Goal: Task Accomplishment & Management: Manage account settings

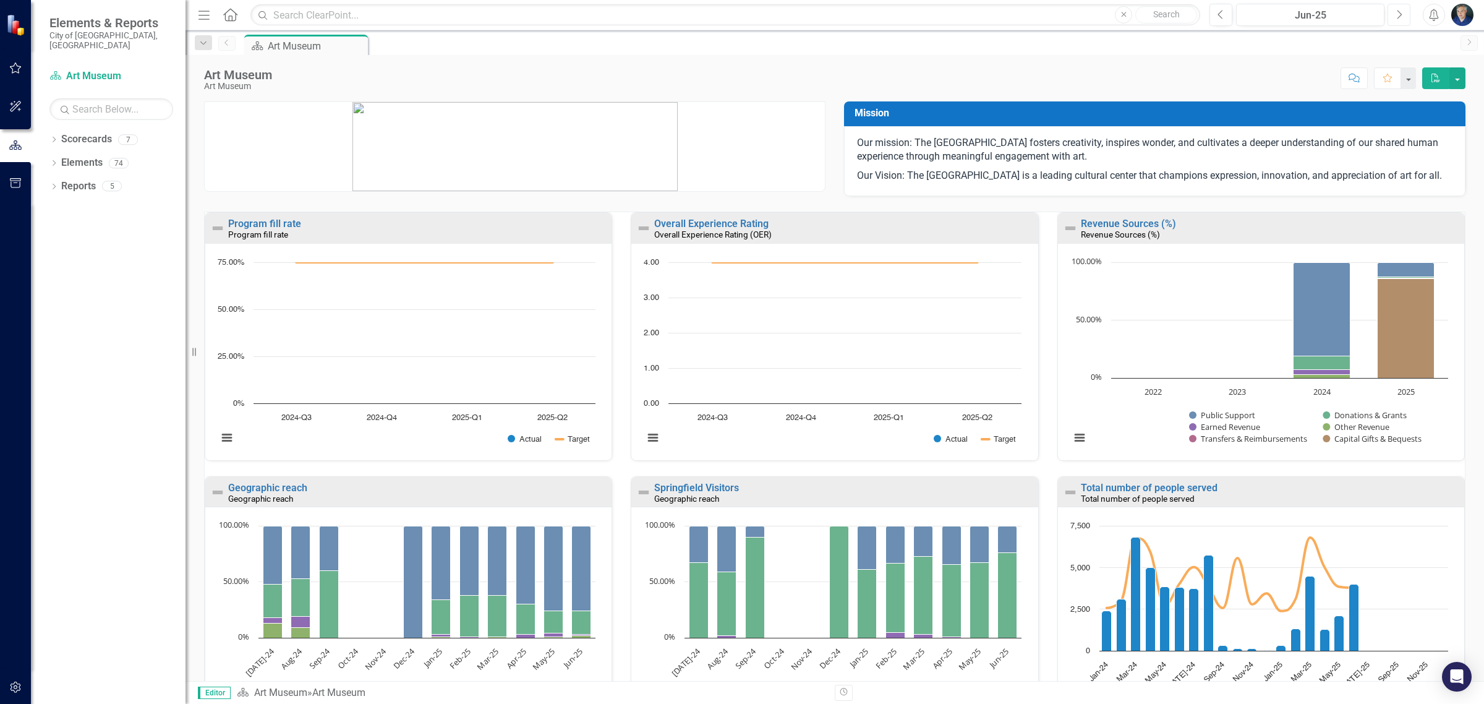
click at [1404, 13] on button "Next" at bounding box center [1399, 15] width 23 height 22
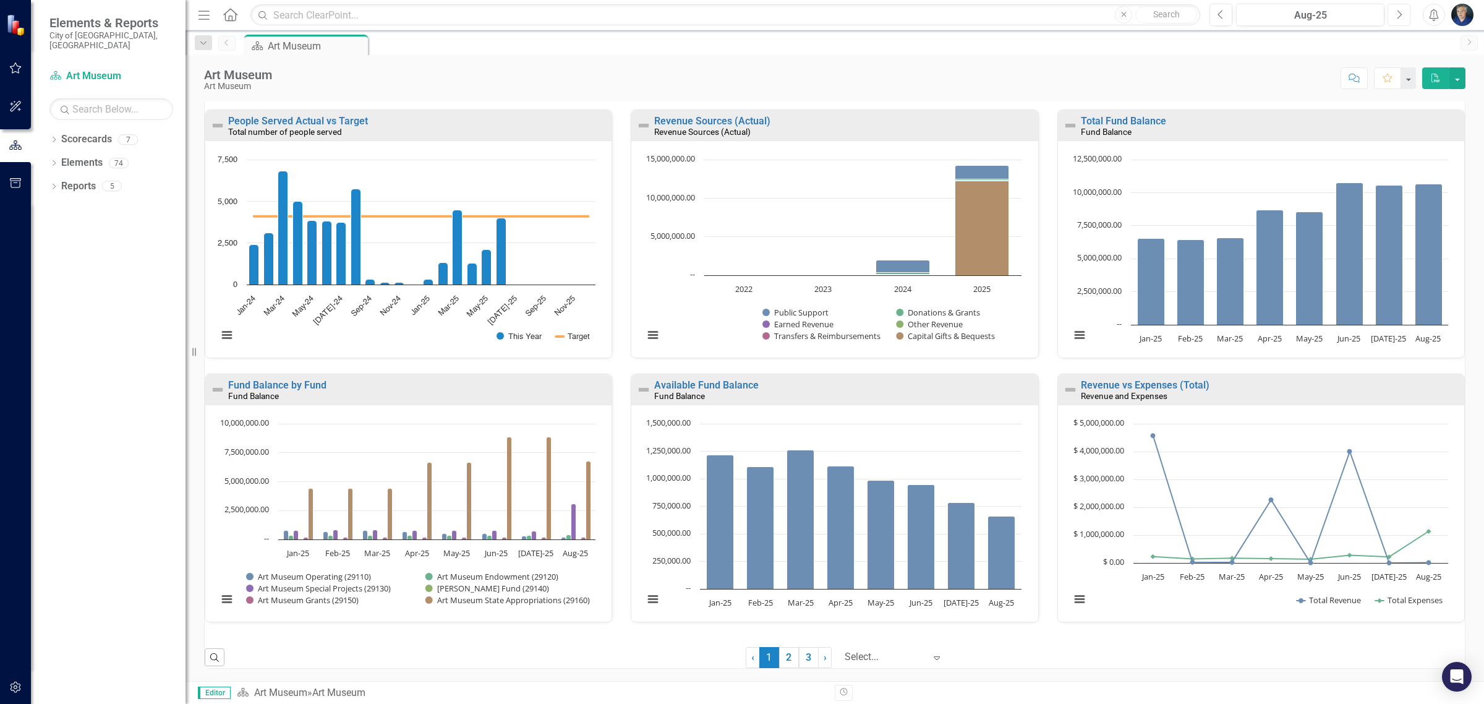
scroll to position [646, 0]
click at [799, 660] on link "3" at bounding box center [809, 657] width 20 height 21
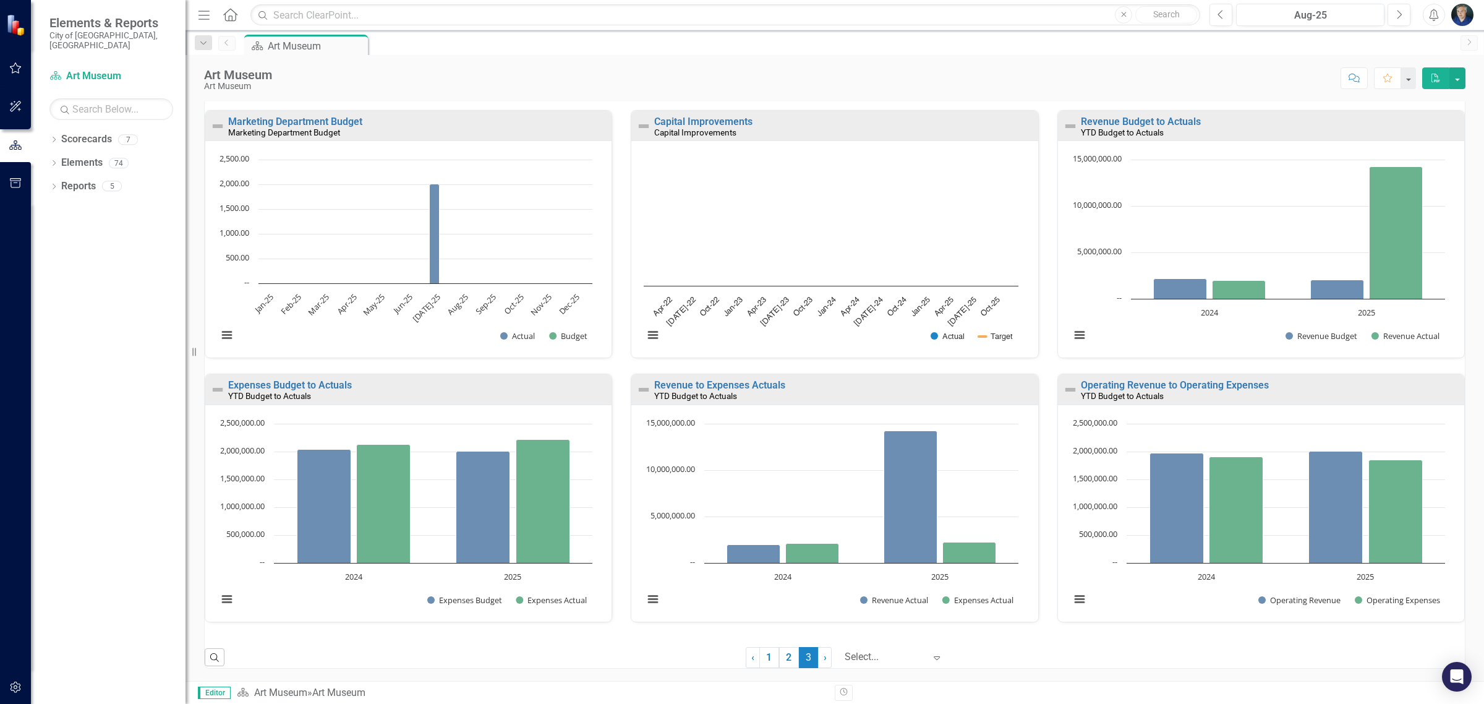
scroll to position [382, 0]
click at [713, 381] on link "Revenue to Expenses Actuals" at bounding box center [719, 385] width 131 height 12
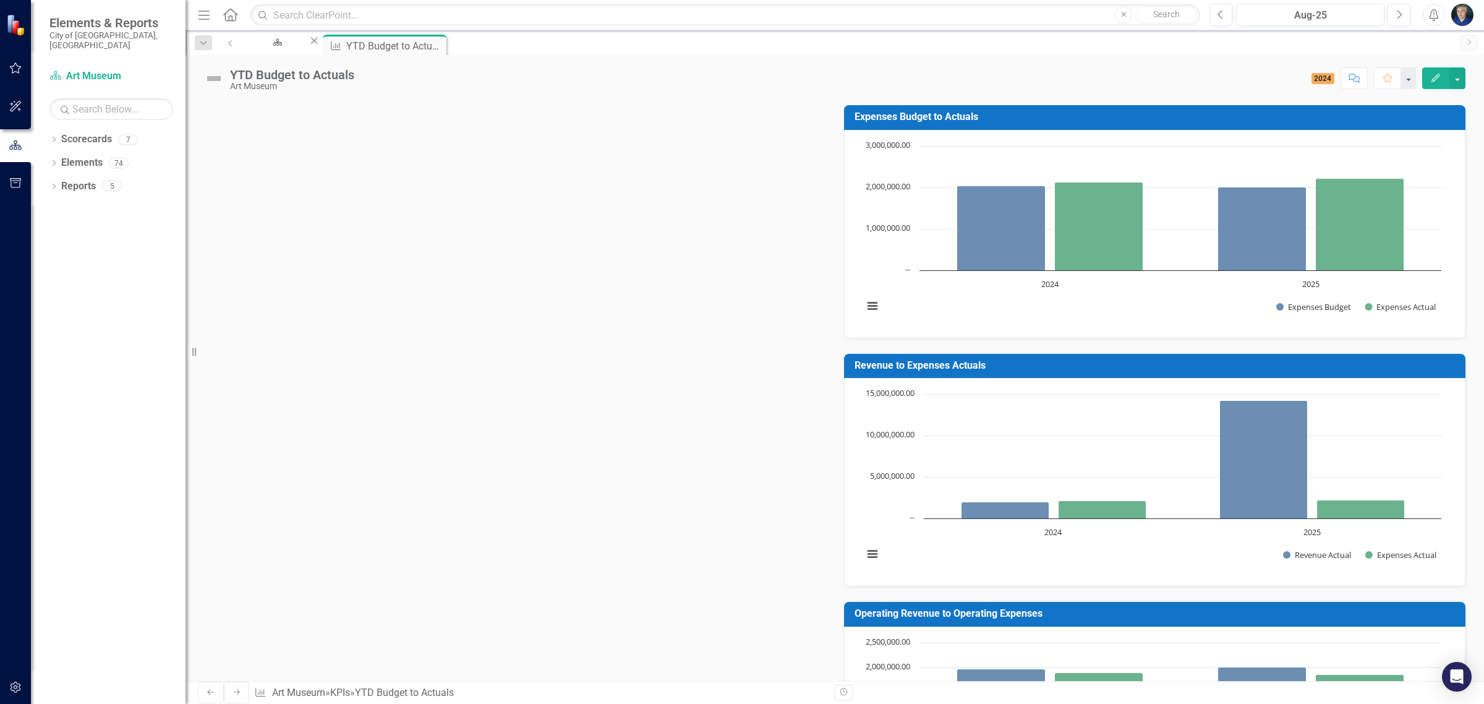
scroll to position [685, 0]
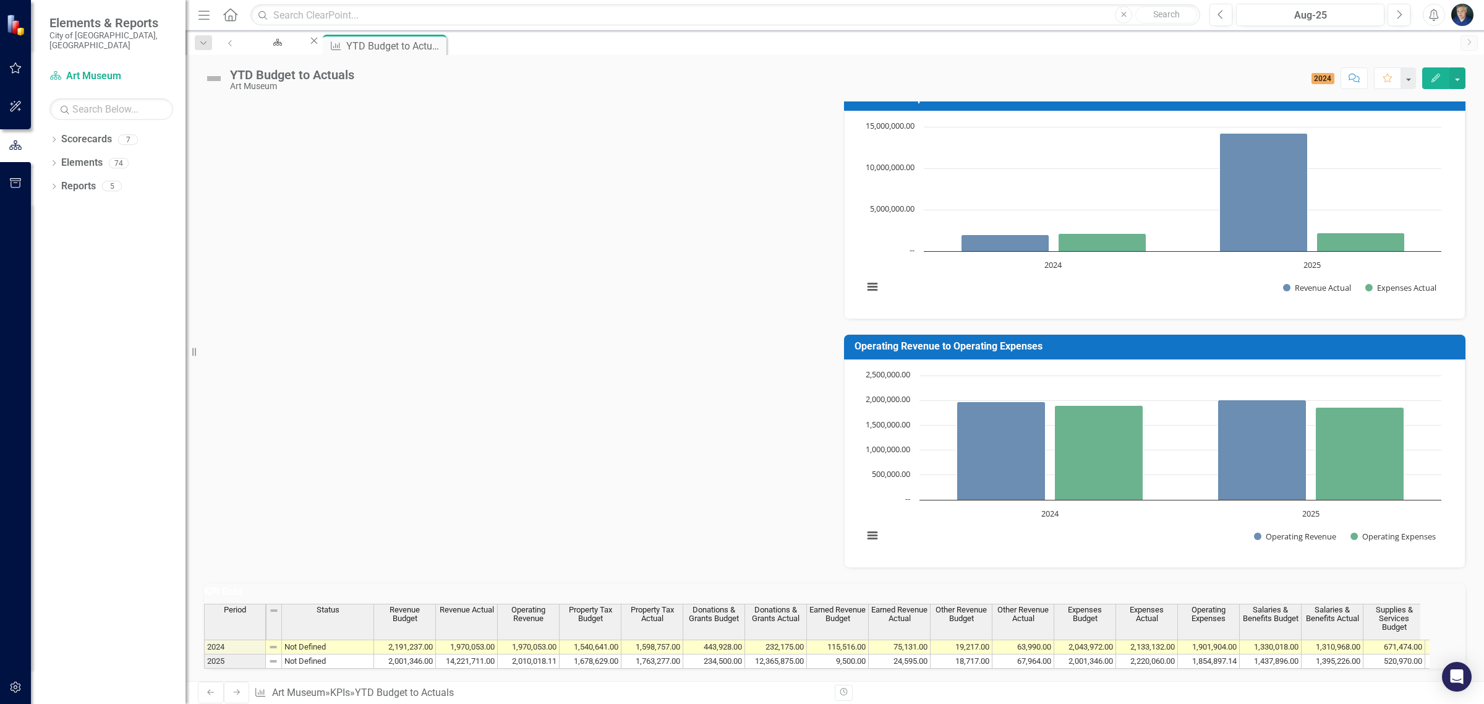
click at [641, 654] on td "1,763,277.00" at bounding box center [653, 661] width 62 height 14
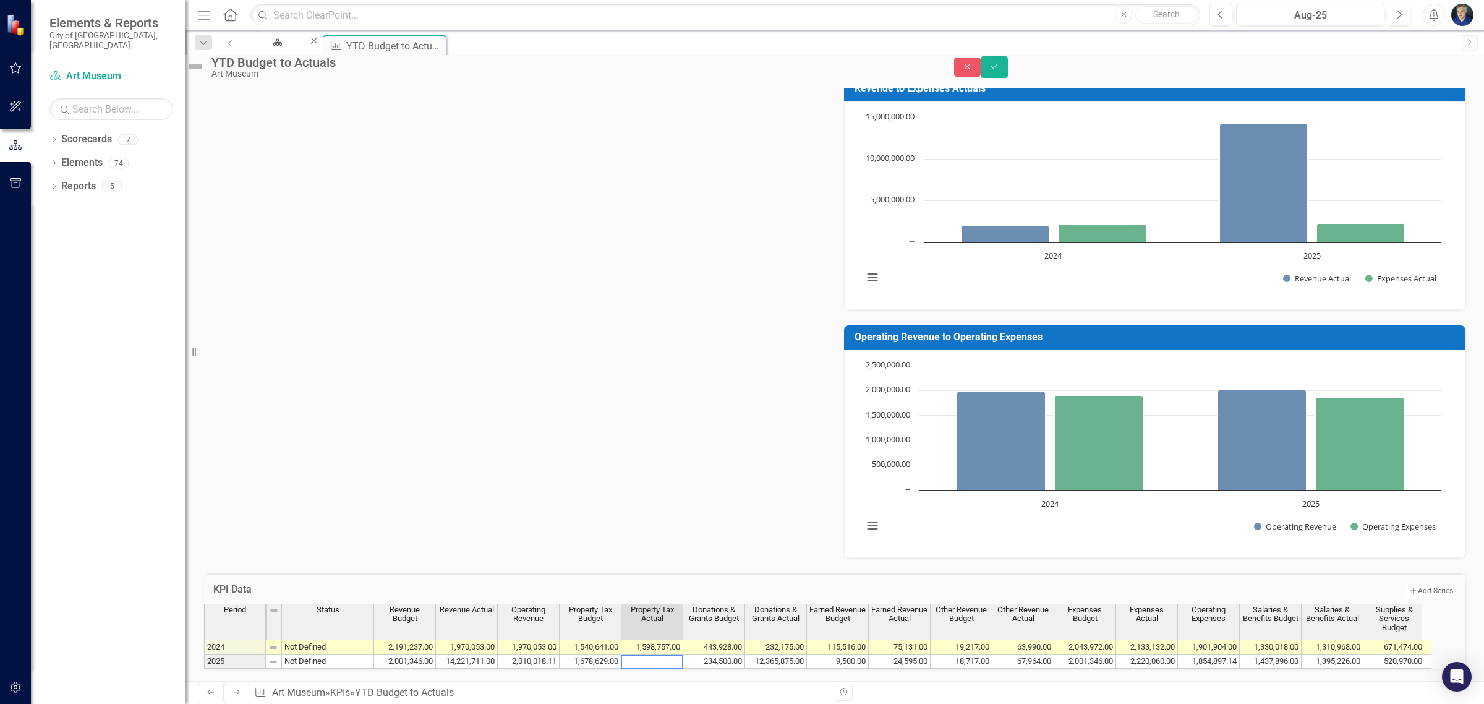
click at [641, 654] on textarea at bounding box center [652, 661] width 62 height 14
type textarea "234500"
click at [1008, 64] on button "Save" at bounding box center [994, 67] width 27 height 22
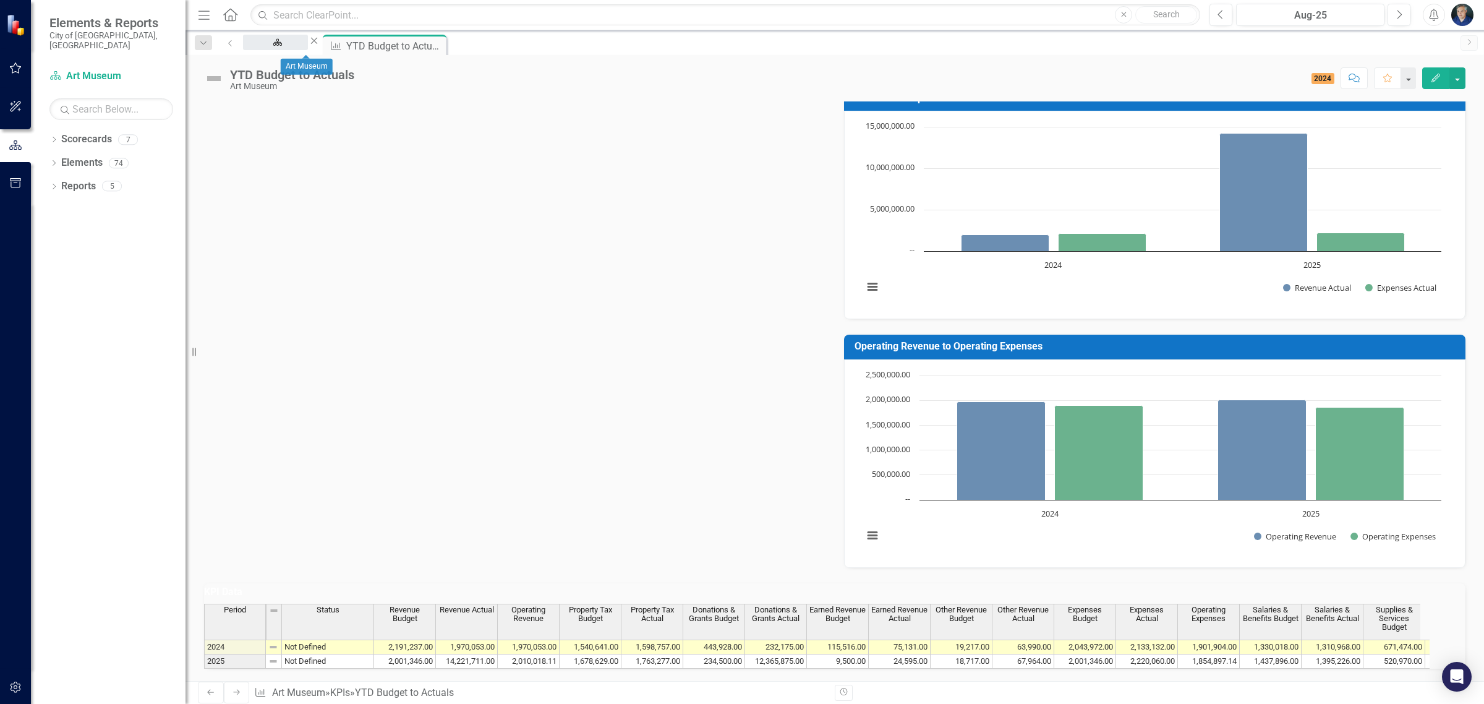
click at [297, 46] on div "Art Museum" at bounding box center [275, 53] width 43 height 15
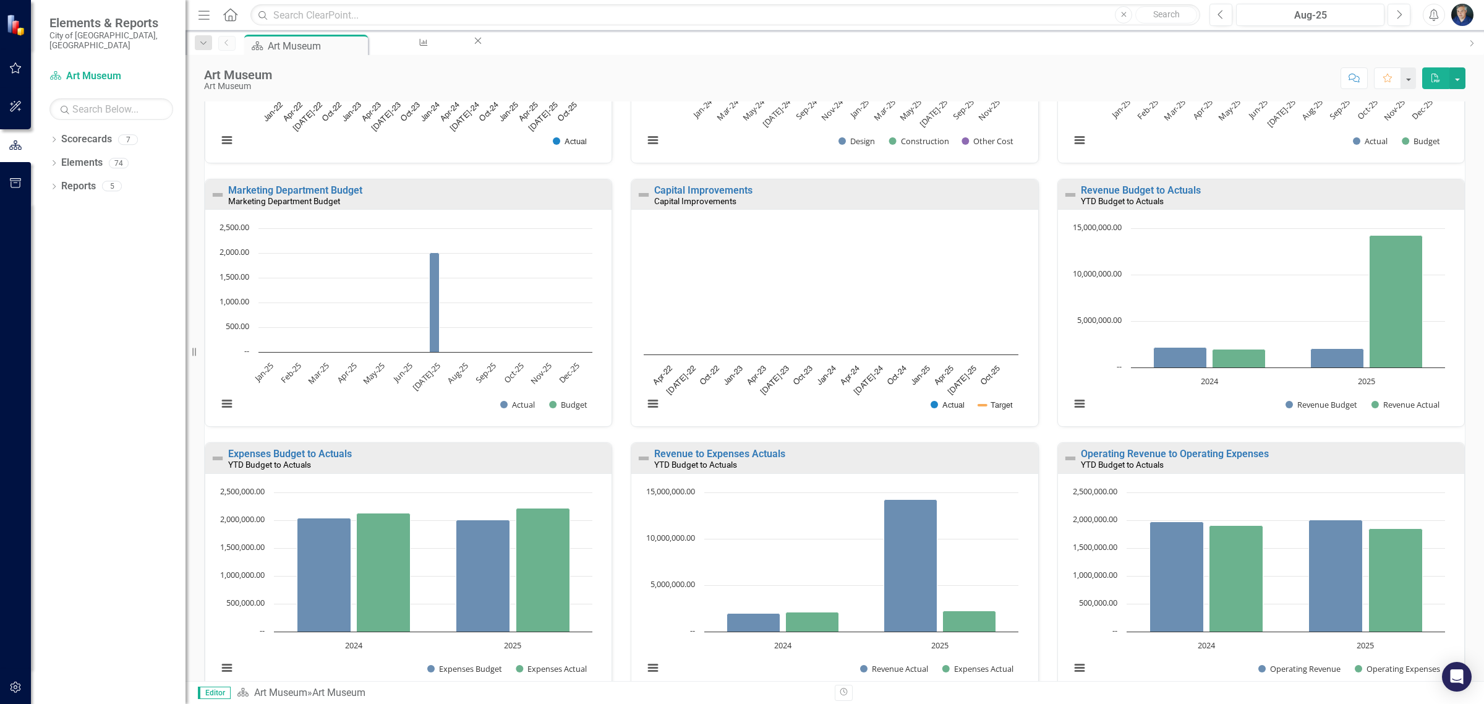
scroll to position [382, 0]
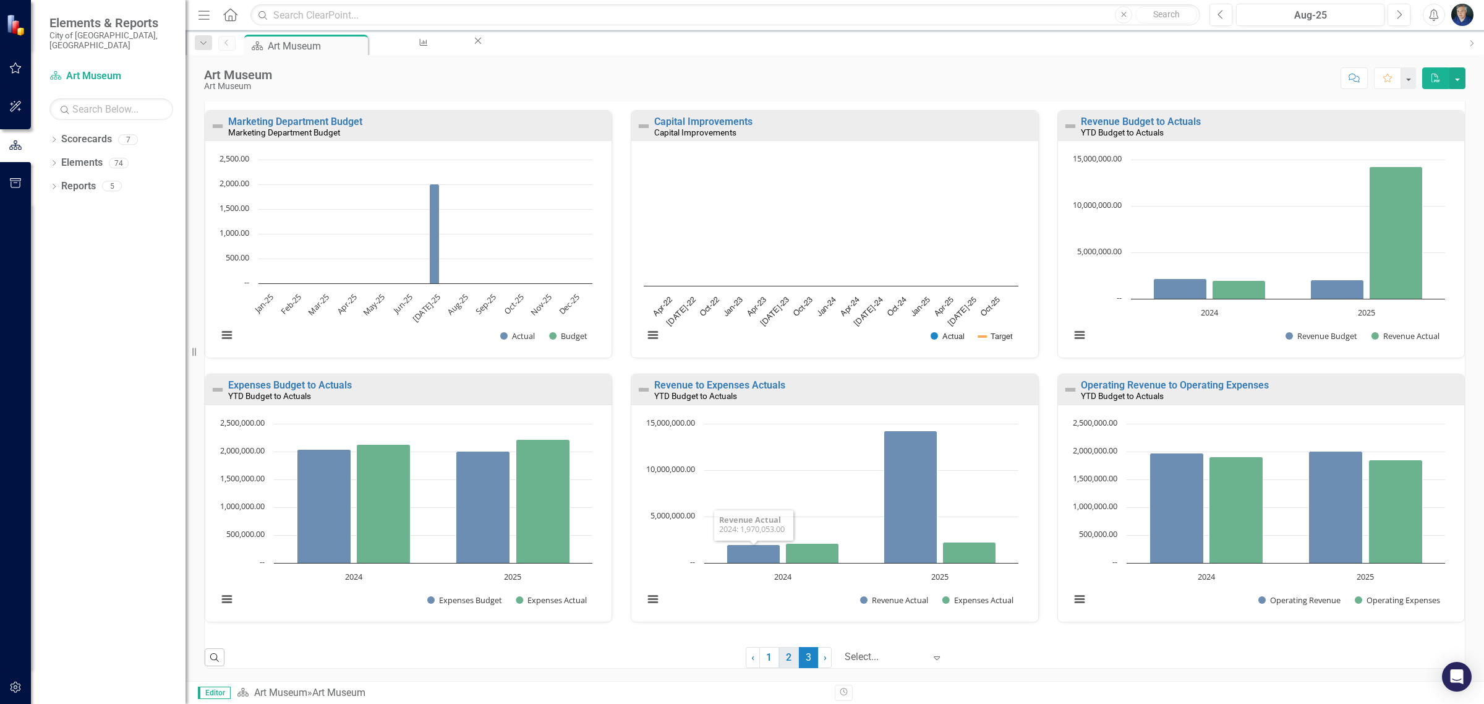
click at [782, 656] on link "2" at bounding box center [789, 657] width 20 height 21
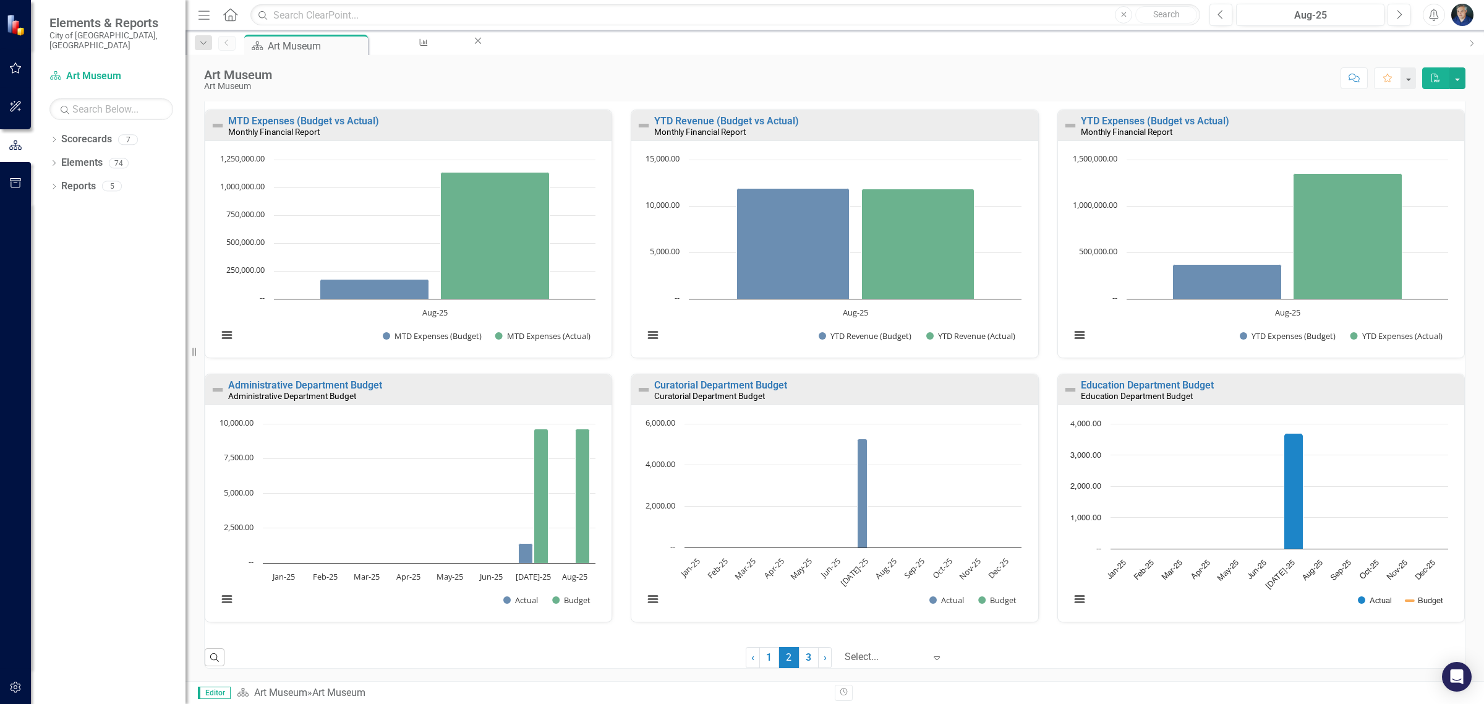
scroll to position [646, 0]
click at [1155, 382] on link "Education Department Budget" at bounding box center [1147, 385] width 133 height 12
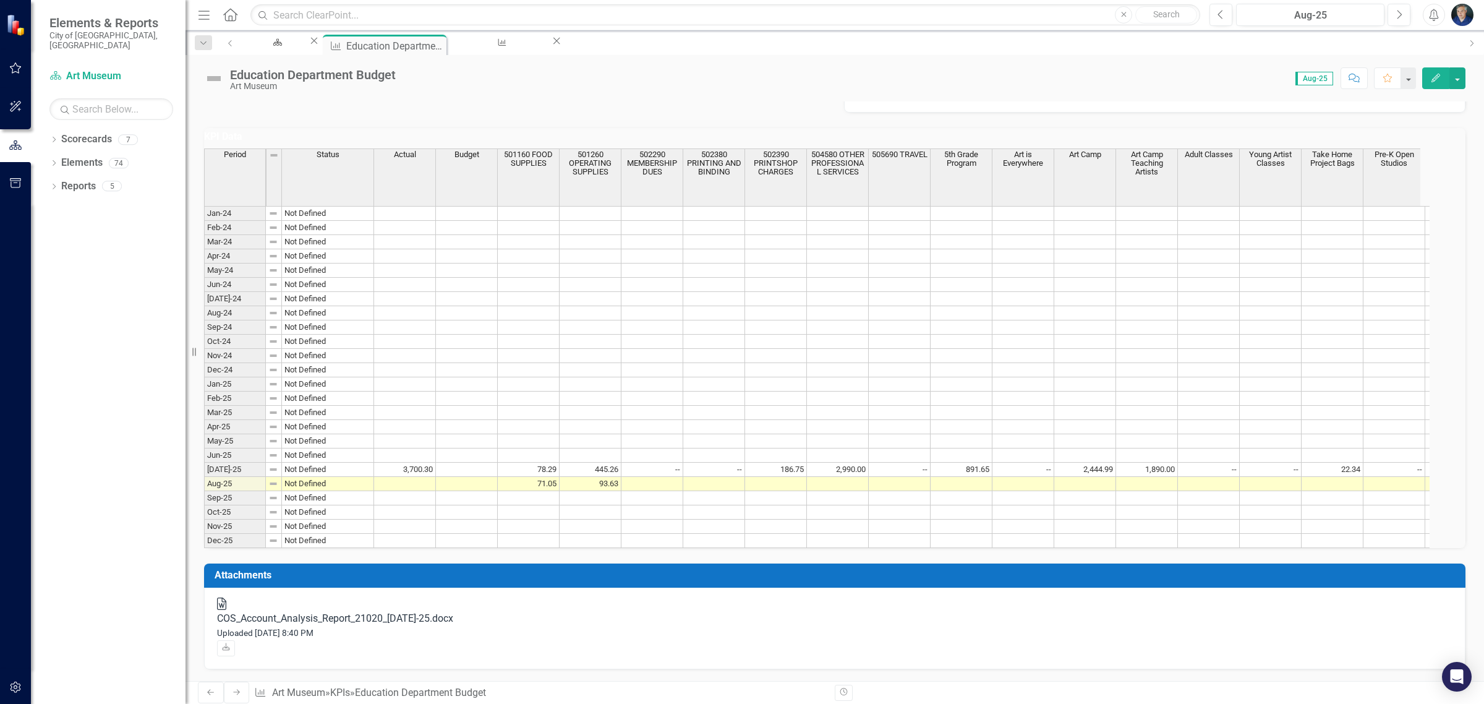
scroll to position [375, 0]
